Goal: Task Accomplishment & Management: Manage account settings

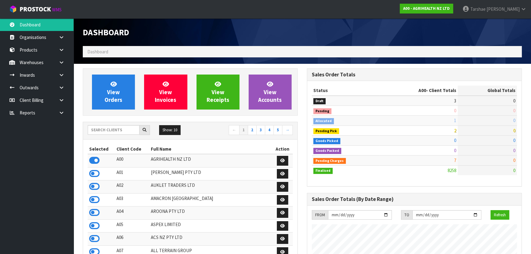
scroll to position [464, 224]
click at [106, 129] on input "text" at bounding box center [114, 130] width 52 height 10
type input "K01"
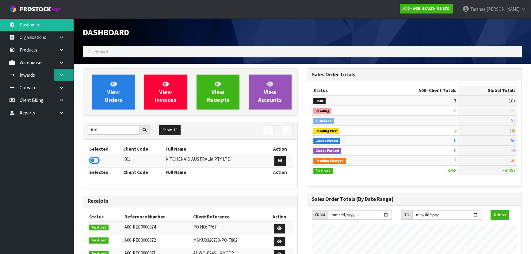
click at [63, 73] on icon at bounding box center [62, 75] width 6 height 5
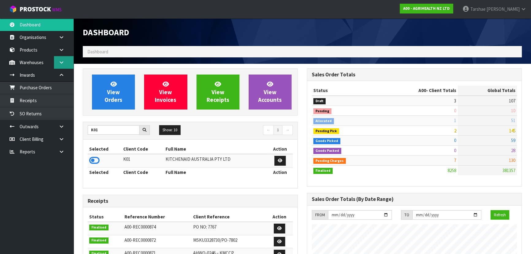
click at [62, 61] on icon at bounding box center [62, 62] width 6 height 5
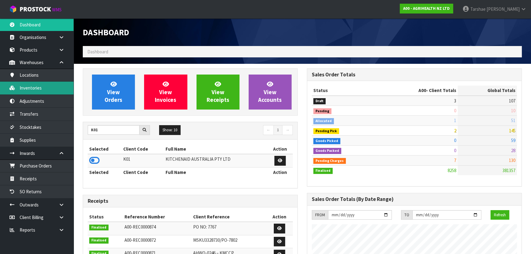
click at [46, 87] on link "Inventories" at bounding box center [37, 88] width 74 height 13
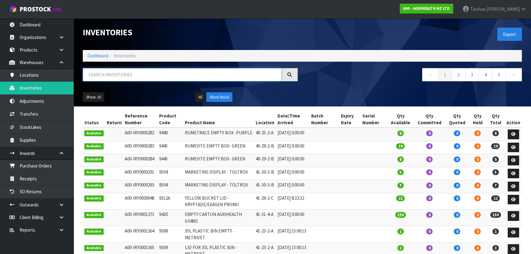
click at [112, 77] on input "text" at bounding box center [182, 74] width 199 height 13
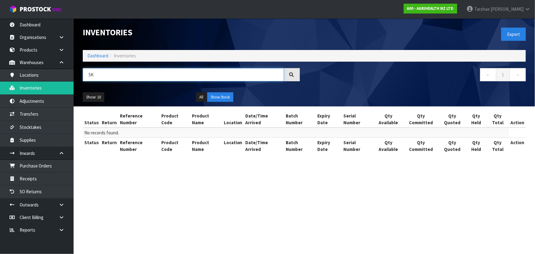
type input "5"
drag, startPoint x: 113, startPoint y: 59, endPoint x: 151, endPoint y: 72, distance: 39.9
click at [152, 72] on input "ALMOND" at bounding box center [183, 74] width 201 height 13
type input "ALMOND"
click at [200, 95] on button "All" at bounding box center [201, 97] width 11 height 10
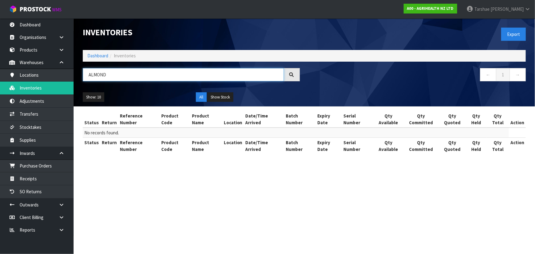
click at [218, 75] on input "ALMOND" at bounding box center [183, 74] width 201 height 13
click at [447, 1] on div "A00 - AGRIHEALTH NZ LTD" at bounding box center [430, 8] width 63 height 17
click at [445, 6] on strong "A00 - AGRIHEALTH NZ LTD" at bounding box center [430, 8] width 47 height 5
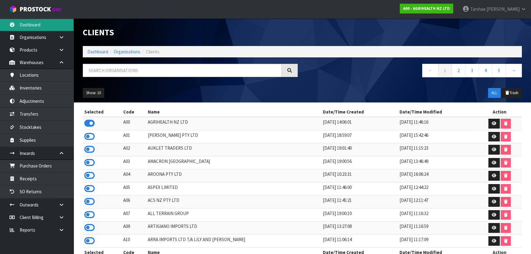
click at [63, 24] on link "Dashboard" at bounding box center [37, 24] width 74 height 13
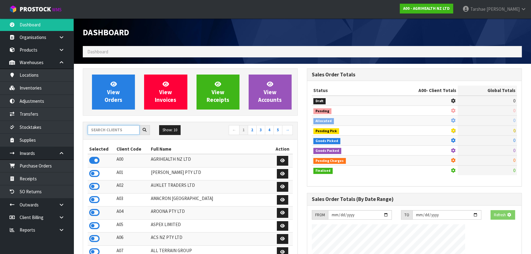
click at [129, 129] on input "text" at bounding box center [114, 130] width 52 height 10
type input "K01"
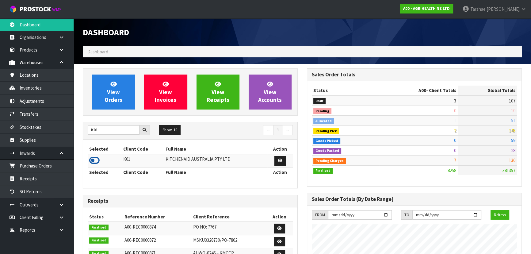
click at [90, 157] on icon at bounding box center [94, 160] width 10 height 9
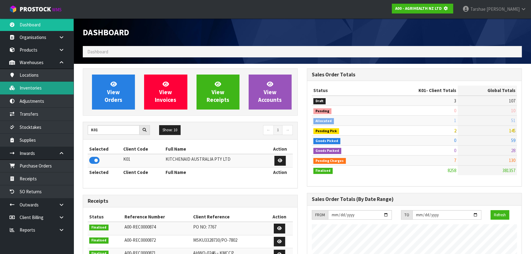
scroll to position [306306, 306464]
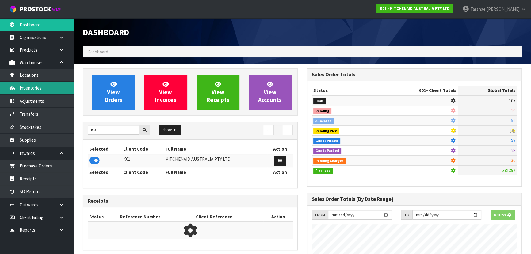
click at [50, 89] on link "Inventories" at bounding box center [37, 88] width 74 height 13
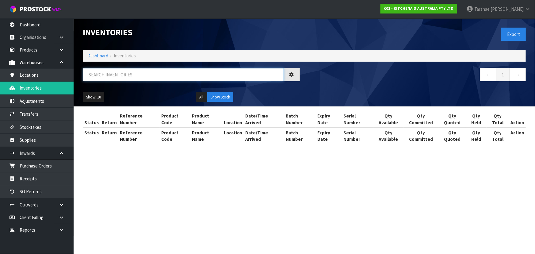
click at [175, 77] on input "text" at bounding box center [183, 74] width 201 height 13
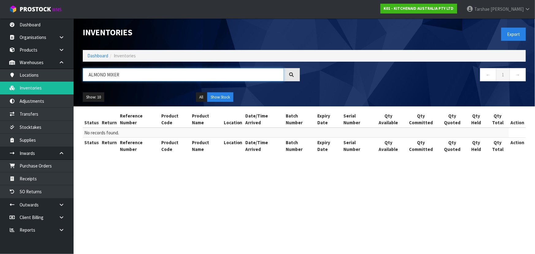
click at [108, 71] on input "ALMOND MIXER" at bounding box center [183, 74] width 201 height 13
type input "ALMOND CREAM MIXER"
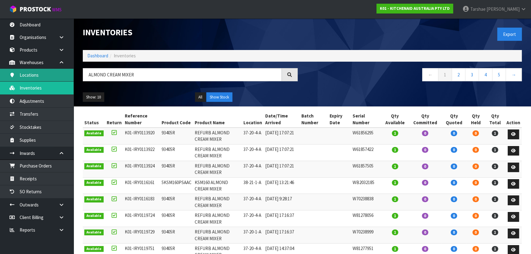
click at [53, 75] on link "Locations" at bounding box center [37, 75] width 74 height 13
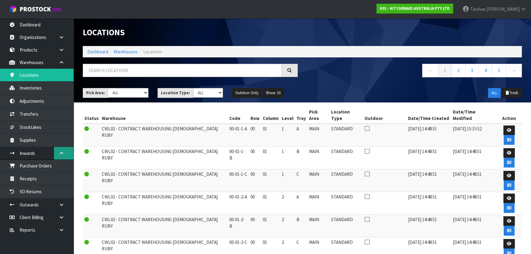
click at [66, 154] on link at bounding box center [64, 153] width 20 height 13
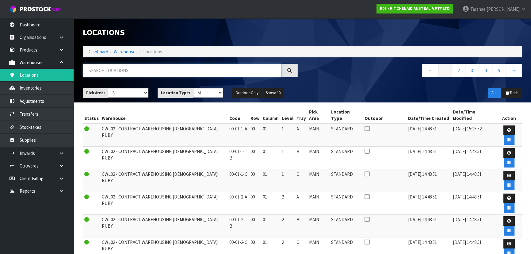
click at [139, 69] on input "text" at bounding box center [182, 70] width 199 height 13
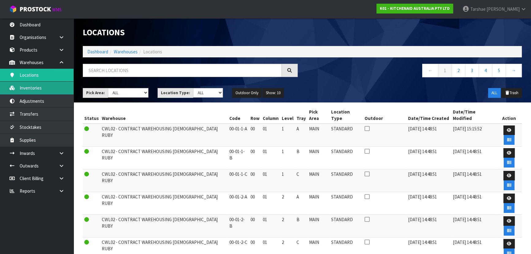
click at [52, 87] on link "Inventories" at bounding box center [37, 88] width 74 height 13
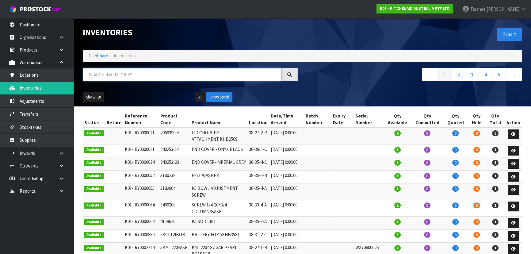
click at [132, 70] on input "text" at bounding box center [182, 74] width 199 height 13
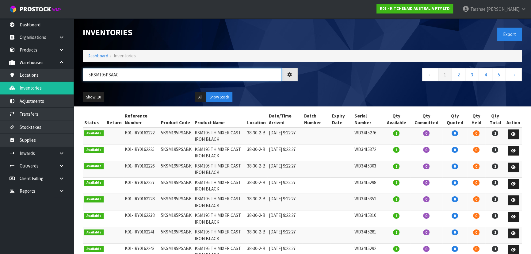
type input "5KSM195PSAAC"
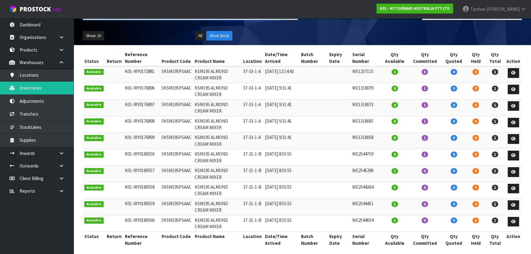
scroll to position [66, 0]
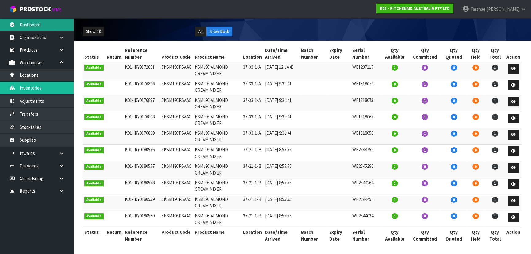
click at [35, 22] on link "Dashboard" at bounding box center [37, 24] width 74 height 13
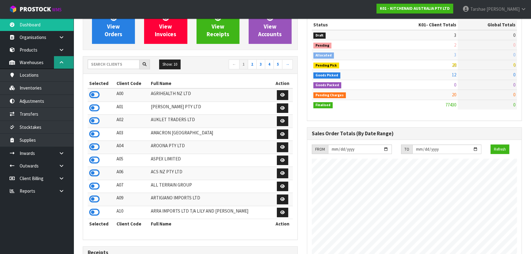
scroll to position [382, 224]
click at [63, 64] on icon at bounding box center [62, 62] width 6 height 5
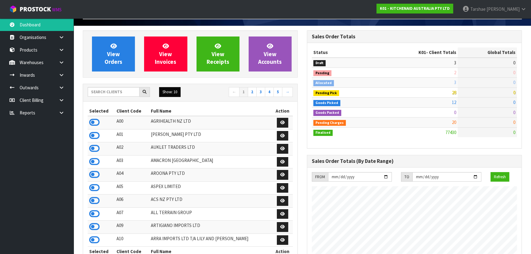
scroll to position [0, 0]
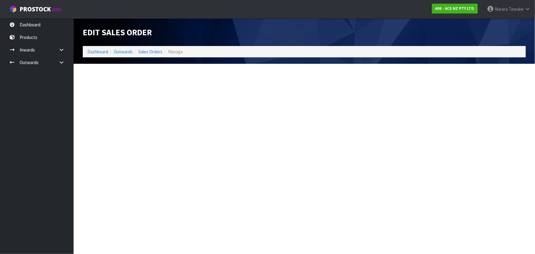
click at [34, 28] on div "Edit Sales Order Dashboard Outwards Sales Orders Manage" at bounding box center [267, 36] width 535 height 73
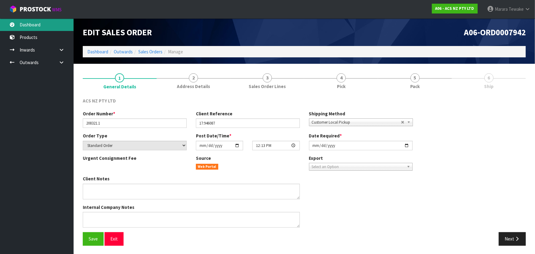
click at [33, 24] on link "Dashboard" at bounding box center [37, 24] width 74 height 13
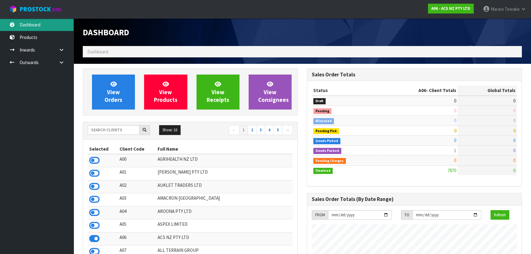
scroll to position [464, 224]
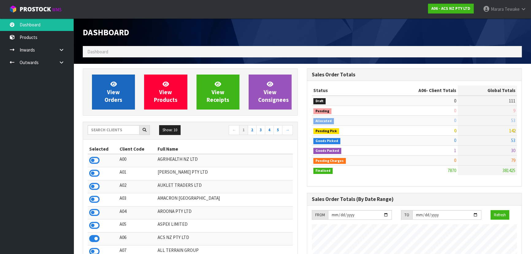
scroll to position [464, 224]
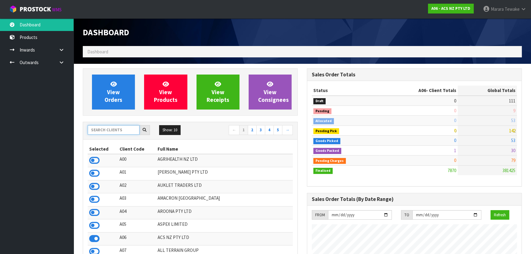
click at [107, 130] on input "text" at bounding box center [114, 130] width 52 height 10
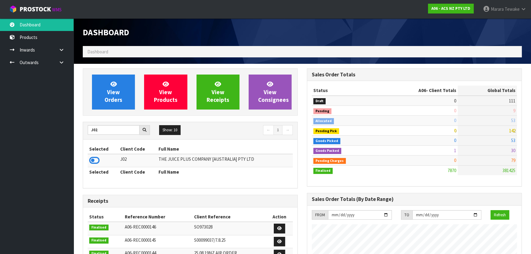
click at [95, 164] on icon at bounding box center [94, 160] width 10 height 9
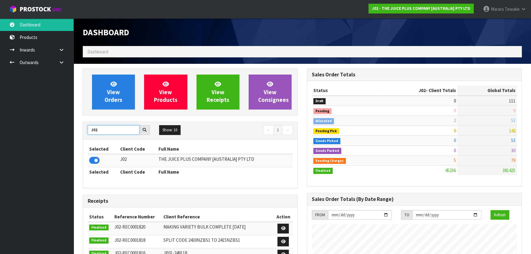
drag, startPoint x: 101, startPoint y: 132, endPoint x: 80, endPoint y: 123, distance: 23.0
click at [80, 123] on div "View Orders View Products View Receipts View Consignees J02 Show: 10 5 10 25 50…" at bounding box center [190, 246] width 224 height 356
type input "J01"
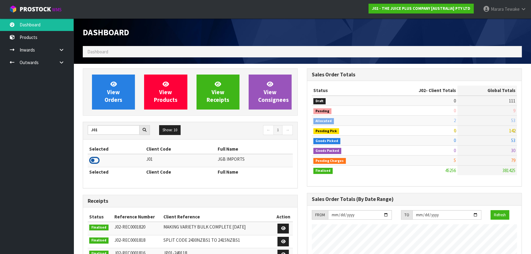
click at [93, 160] on icon at bounding box center [94, 160] width 10 height 9
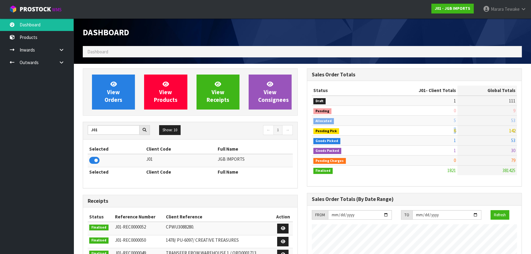
drag, startPoint x: 449, startPoint y: 129, endPoint x: 467, endPoint y: 128, distance: 18.1
click at [467, 128] on tr "Pending Pick 6 142" at bounding box center [414, 130] width 205 height 10
click at [115, 96] on span "View Orders" at bounding box center [114, 91] width 18 height 23
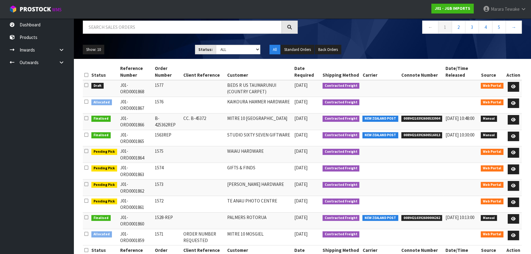
scroll to position [48, 0]
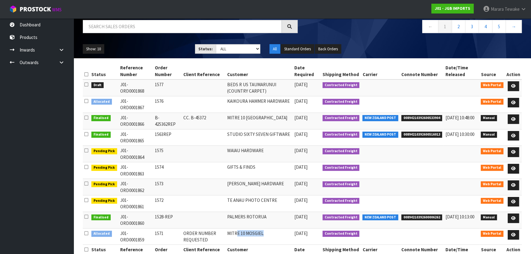
drag, startPoint x: 240, startPoint y: 217, endPoint x: 274, endPoint y: 218, distance: 33.1
click at [274, 228] on td "MITRE 10 MOSGIEL" at bounding box center [259, 236] width 67 height 17
click at [275, 228] on td "MITRE 10 MOSGIEL" at bounding box center [259, 236] width 67 height 17
drag, startPoint x: 229, startPoint y: 110, endPoint x: 344, endPoint y: 116, distance: 115.1
click at [285, 113] on tr "Finalised J01-ORD0001866 B-425362REP CC. B-45372 MITRE 10 [GEOGRAPHIC_DATA] [DA…" at bounding box center [302, 121] width 439 height 17
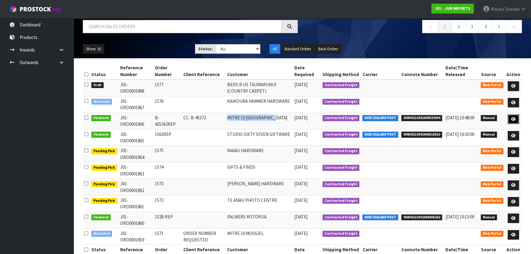
click at [516, 117] on icon at bounding box center [513, 119] width 5 height 4
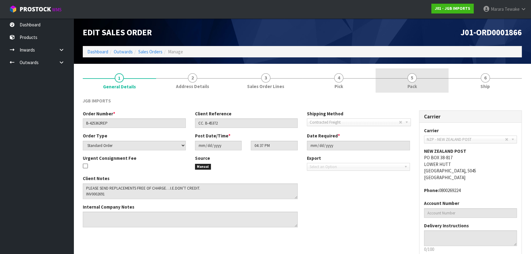
click at [422, 80] on link "5 Pack" at bounding box center [412, 80] width 73 height 24
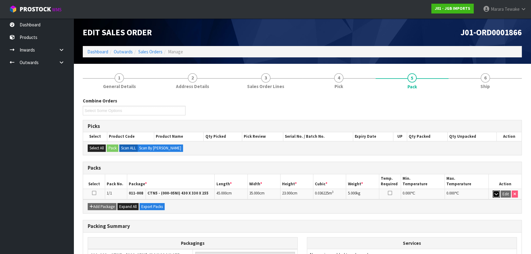
click at [496, 194] on icon "button" at bounding box center [496, 194] width 3 height 4
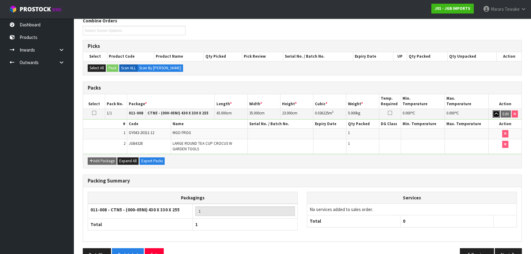
scroll to position [95, 0]
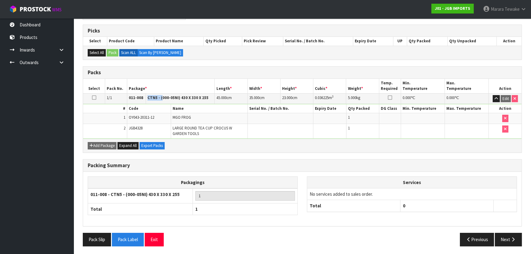
drag, startPoint x: 148, startPoint y: 97, endPoint x: 162, endPoint y: 100, distance: 13.8
click at [162, 100] on td "CTN5 - (000-05NI) 430 X 330 X 255" at bounding box center [180, 98] width 69 height 11
click at [156, 101] on td "CTN5 - (000-05NI) 430 X 330 X 255" at bounding box center [180, 98] width 69 height 11
drag, startPoint x: 171, startPoint y: 116, endPoint x: 196, endPoint y: 119, distance: 25.0
click at [196, 119] on tr "1 OY043-20311-12 MGO FROG 1" at bounding box center [302, 118] width 439 height 11
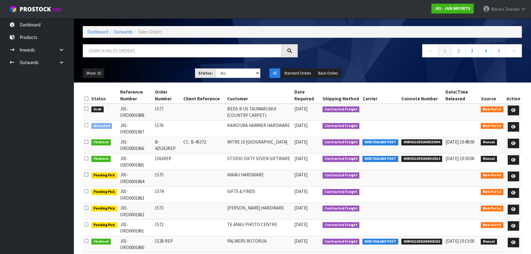
scroll to position [48, 0]
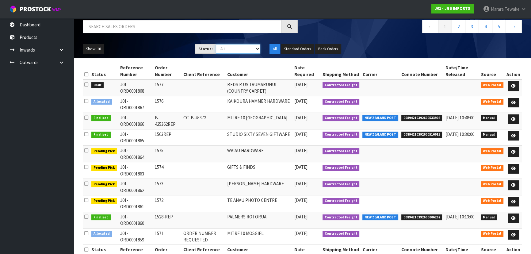
click at [258, 48] on select "Draft Pending Allocated Pending Pick Goods Picked Goods Packed Pending Charges …" at bounding box center [238, 49] width 45 height 10
select select "string:3"
click at [216, 44] on select "Draft Pending Allocated Pending Pick Goods Picked Goods Packed Pending Charges …" at bounding box center [238, 49] width 45 height 10
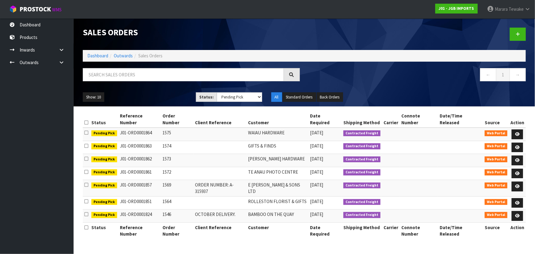
drag, startPoint x: 191, startPoint y: 204, endPoint x: 233, endPoint y: 205, distance: 41.7
click at [233, 209] on tr "Pending Pick J01-ORD0001824 1546 OCTOBER DELIVERY. BAMBOO ON THE QUAY [DATE] Co…" at bounding box center [304, 215] width 443 height 13
drag, startPoint x: 313, startPoint y: 201, endPoint x: 338, endPoint y: 206, distance: 25.9
click at [338, 209] on tr "Pending Pick J01-ORD0001824 1546 OCTOBER DELIVERY. BAMBOO ON THE QUAY [DATE] Co…" at bounding box center [304, 215] width 443 height 13
drag, startPoint x: 316, startPoint y: 191, endPoint x: 338, endPoint y: 190, distance: 22.1
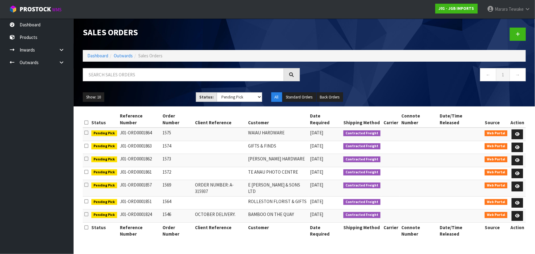
click at [338, 196] on td "[DATE]" at bounding box center [325, 202] width 33 height 13
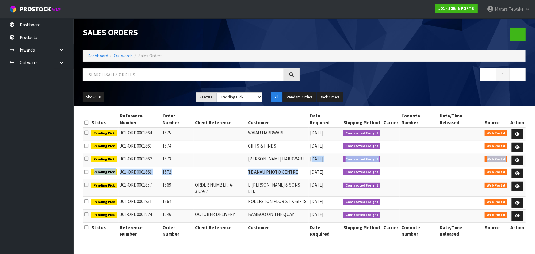
drag, startPoint x: 314, startPoint y: 166, endPoint x: 318, endPoint y: 154, distance: 12.4
click at [318, 154] on tbody "Pending Pick J01-ORD0001864 1575 WAIAU HARDWARE [DATE] Contracted Freight Web P…" at bounding box center [304, 175] width 443 height 95
click at [315, 167] on td "[DATE]" at bounding box center [325, 173] width 33 height 13
drag, startPoint x: 315, startPoint y: 155, endPoint x: 316, endPoint y: 166, distance: 10.8
click at [316, 166] on tbody "Pending Pick J01-ORD0001864 1575 WAIAU HARDWARE [DATE] Contracted Freight Web P…" at bounding box center [304, 175] width 443 height 95
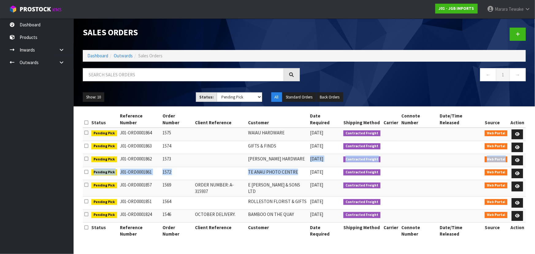
click at [314, 154] on td "[DATE]" at bounding box center [325, 160] width 33 height 13
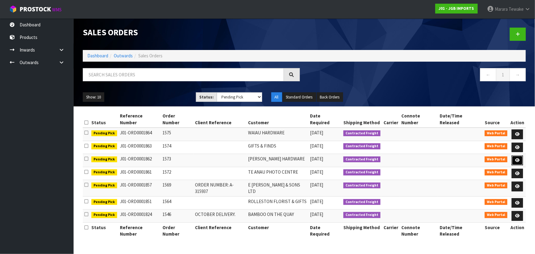
click at [519, 158] on icon at bounding box center [517, 160] width 5 height 4
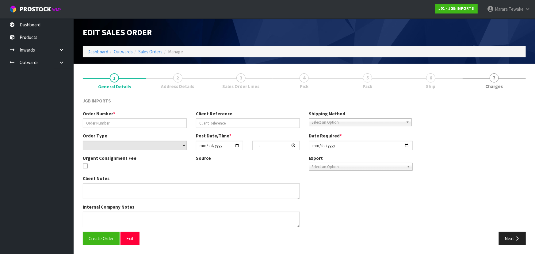
type input "1573"
select select "number:0"
type input "[DATE]"
type input "10:13:00.000"
type input "[DATE]"
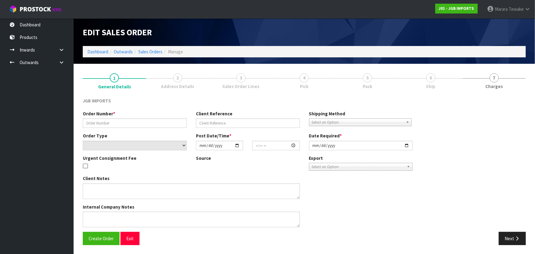
type textarea "FREIGHT FREE 100% DISCOUNT"
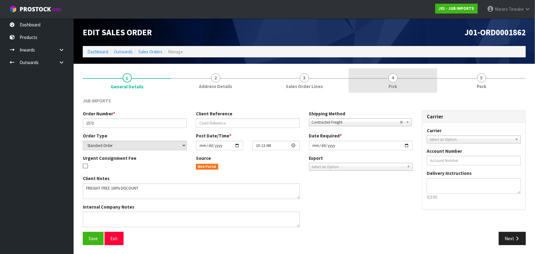
click at [425, 84] on link "4 Pick" at bounding box center [393, 80] width 89 height 24
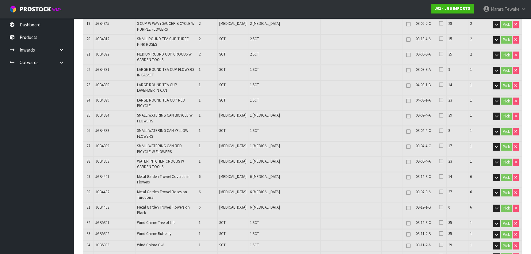
scroll to position [279, 0]
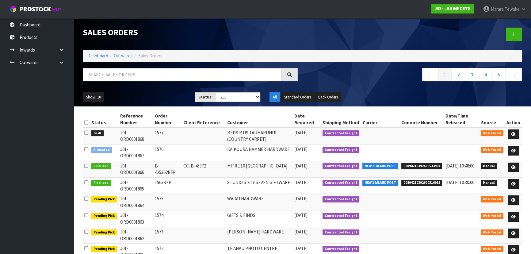
scroll to position [48, 0]
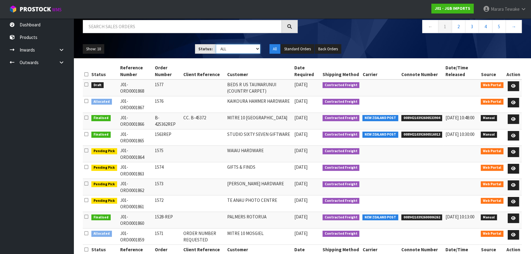
click at [256, 48] on select "Draft Pending Allocated Pending Pick Goods Picked Goods Packed Pending Charges …" at bounding box center [238, 49] width 45 height 10
